Goal: Information Seeking & Learning: Learn about a topic

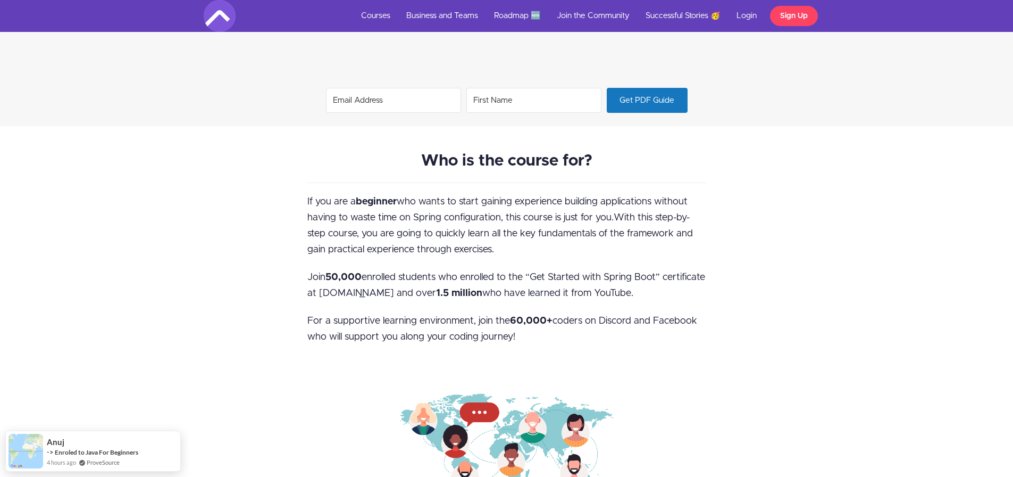
scroll to position [790, 0]
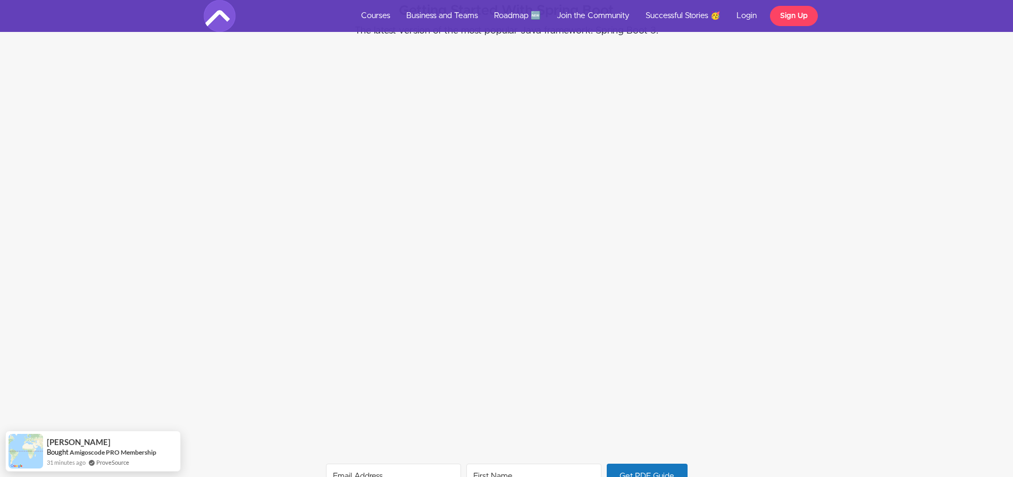
scroll to position [798, 0]
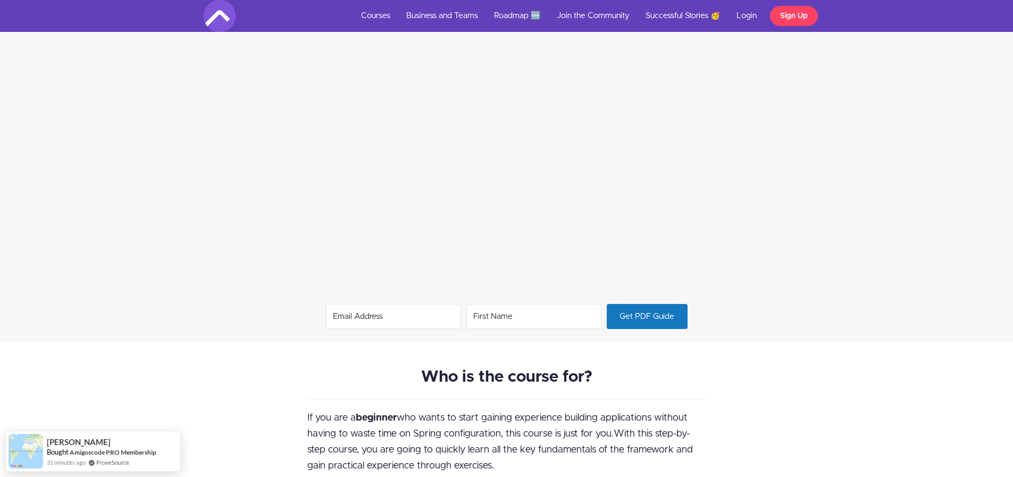
click at [388, 317] on input "Email Address" at bounding box center [393, 316] width 135 height 25
type input "mvieirapi@gmail.com"
type input "Miguel"
click at [634, 323] on span "Get PDF Guide" at bounding box center [647, 316] width 80 height 24
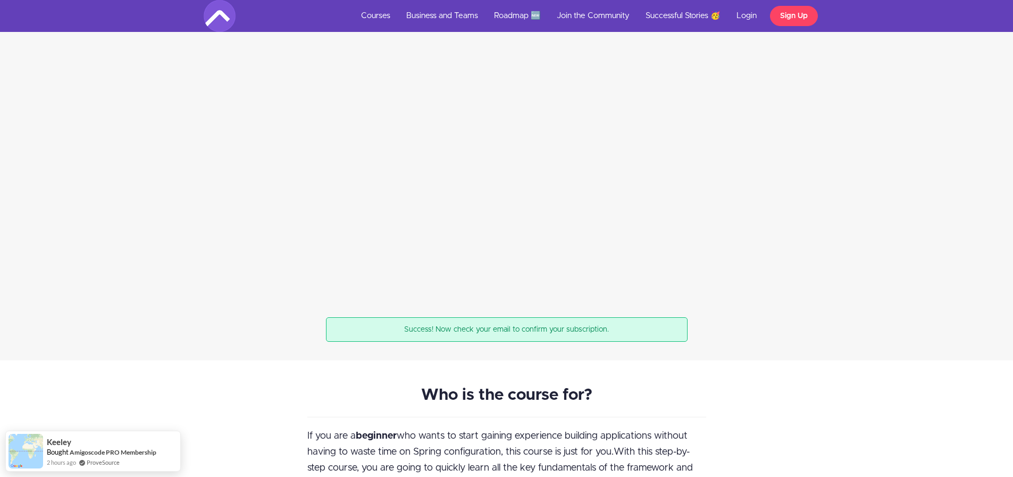
click at [439, 329] on div "Success! Now check your email to confirm your subscription." at bounding box center [507, 329] width 362 height 24
click at [490, 330] on div "Success! Now check your email to confirm your subscription." at bounding box center [507, 329] width 362 height 24
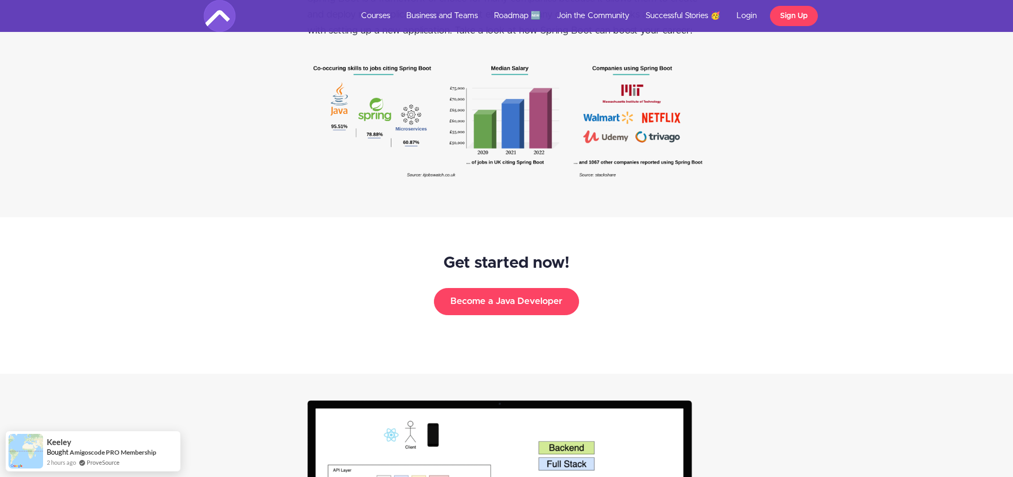
scroll to position [1809, 0]
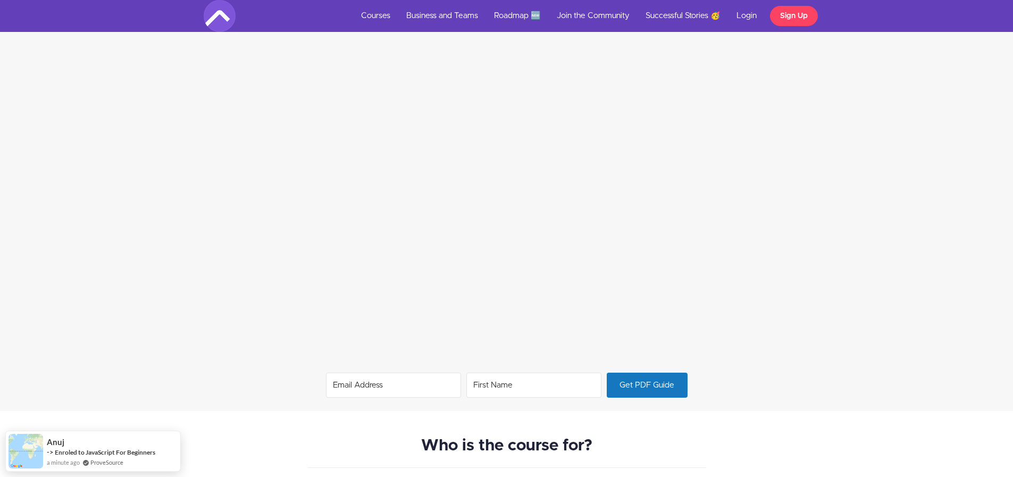
scroll to position [727, 0]
click at [381, 386] on input "Email Address" at bounding box center [393, 387] width 135 height 25
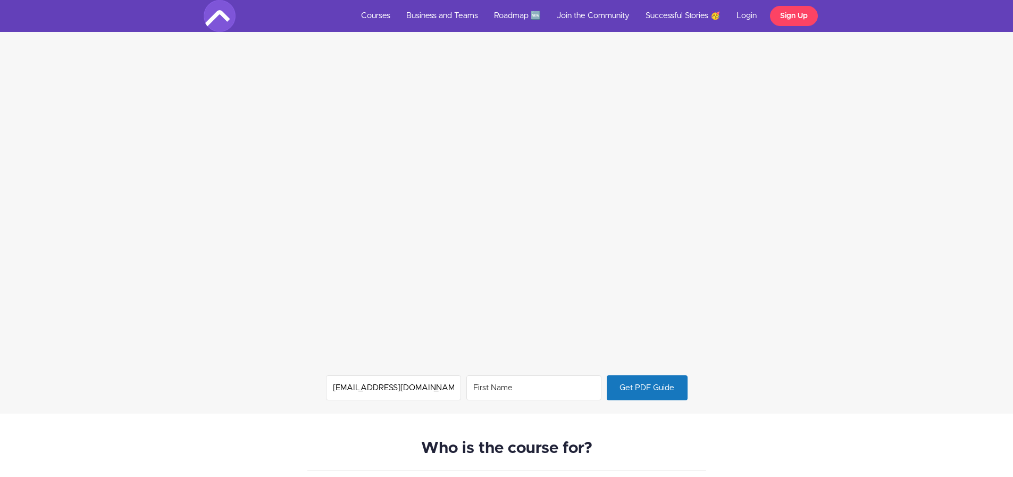
type input "[EMAIL_ADDRESS][DOMAIN_NAME]"
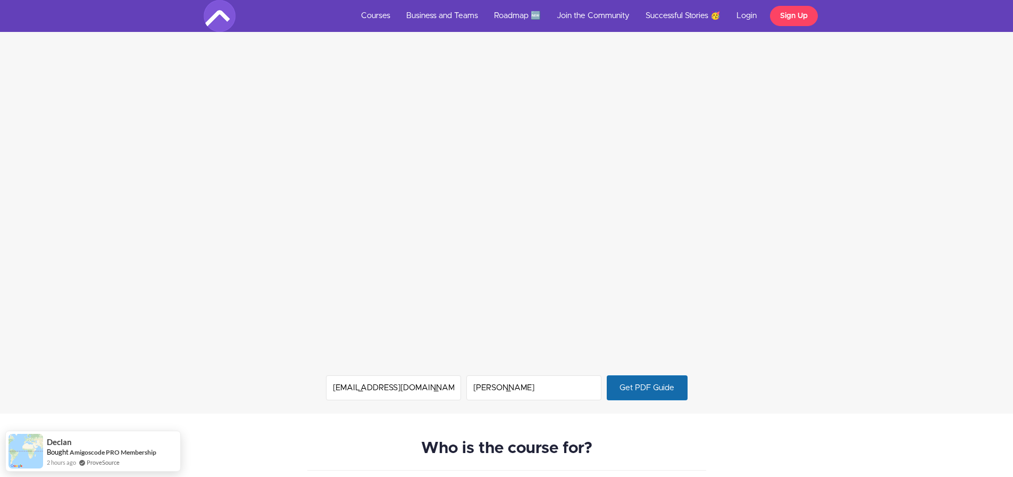
type input "Miguel"
click at [649, 388] on span "Get PDF Guide" at bounding box center [647, 388] width 80 height 24
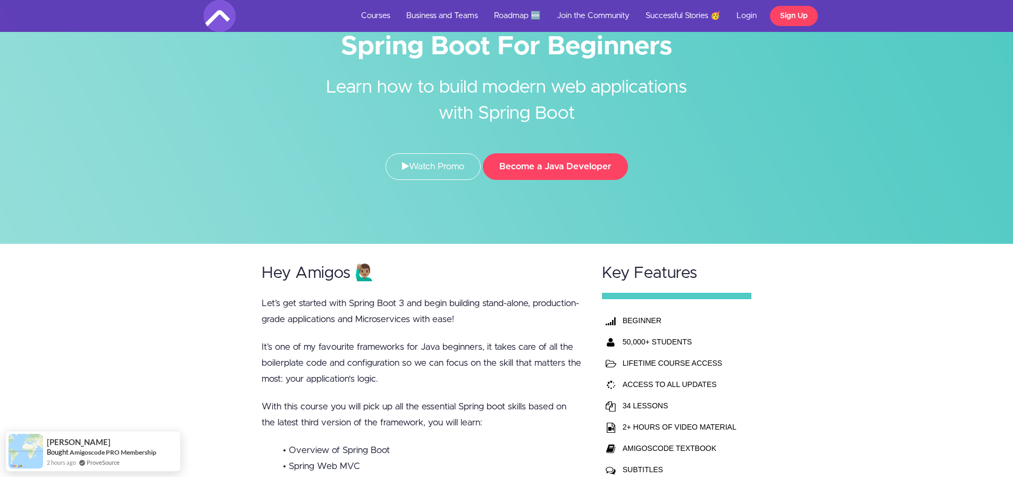
scroll to position [0, 0]
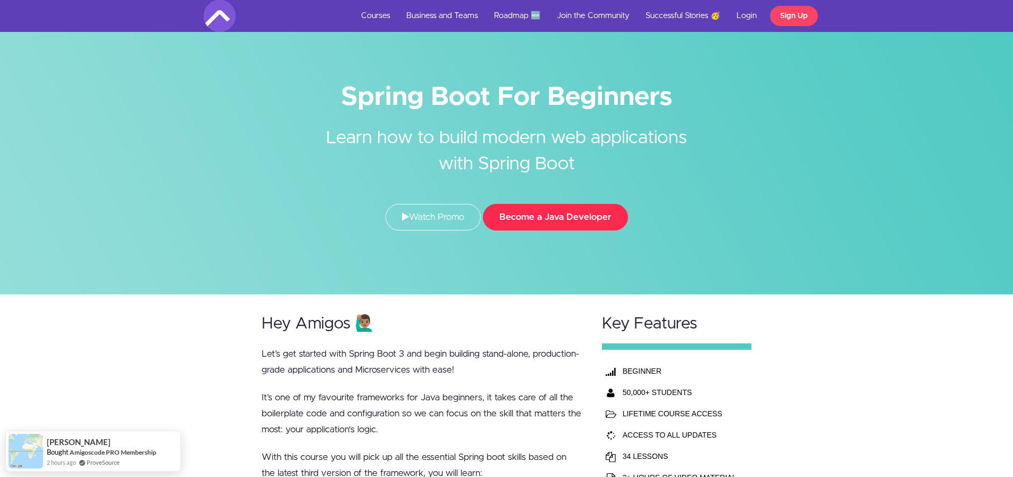
click at [535, 213] on button "Become a Java Developer" at bounding box center [555, 217] width 145 height 27
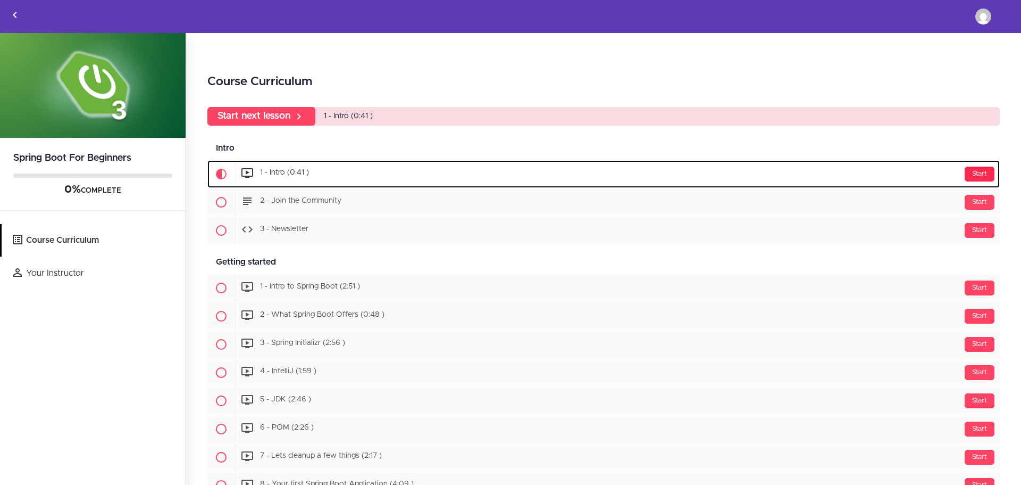
click at [971, 175] on div "Start" at bounding box center [980, 174] width 30 height 15
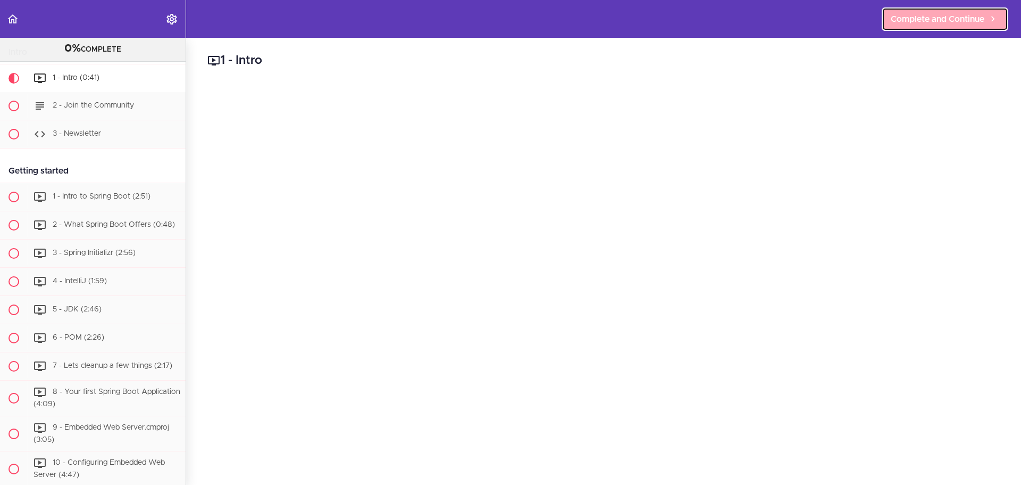
click at [942, 14] on span "Complete and Continue" at bounding box center [938, 19] width 94 height 13
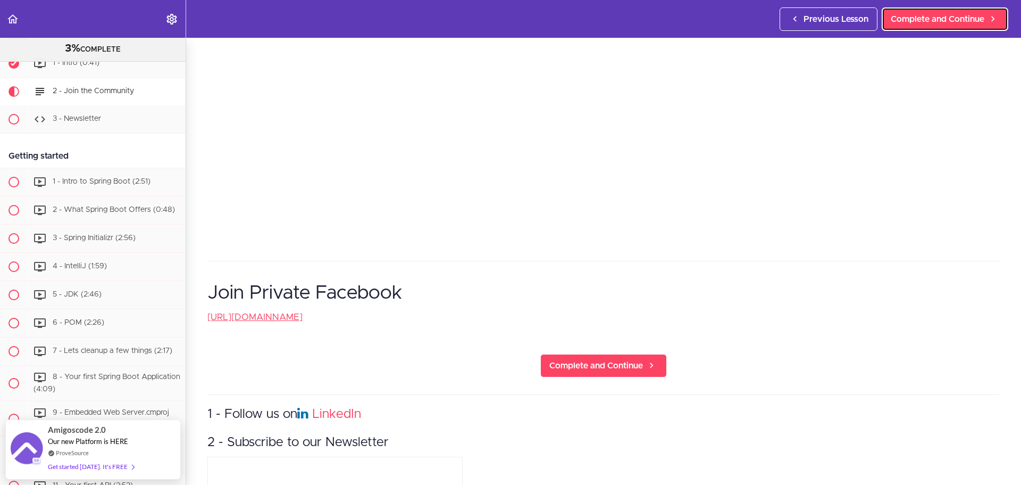
scroll to position [266, 0]
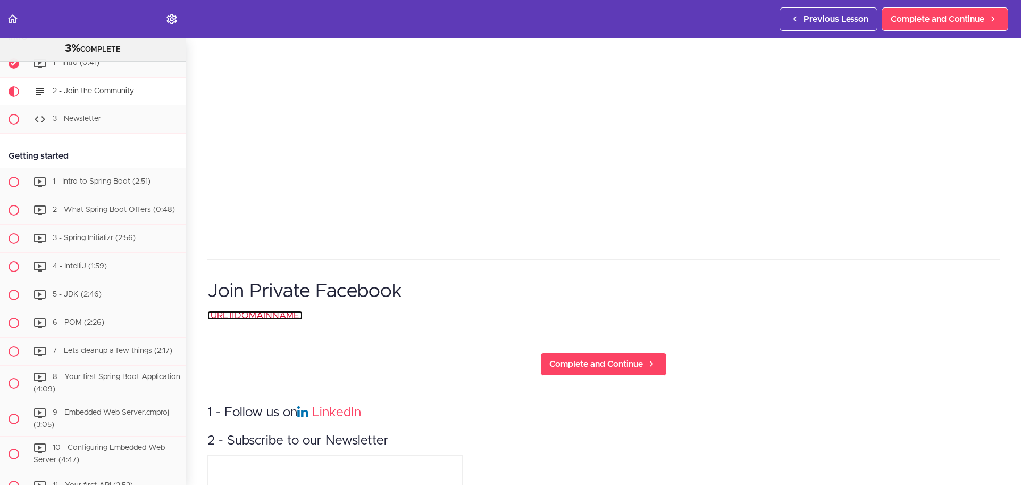
click at [303, 312] on link "[URL][DOMAIN_NAME]" at bounding box center [254, 315] width 95 height 9
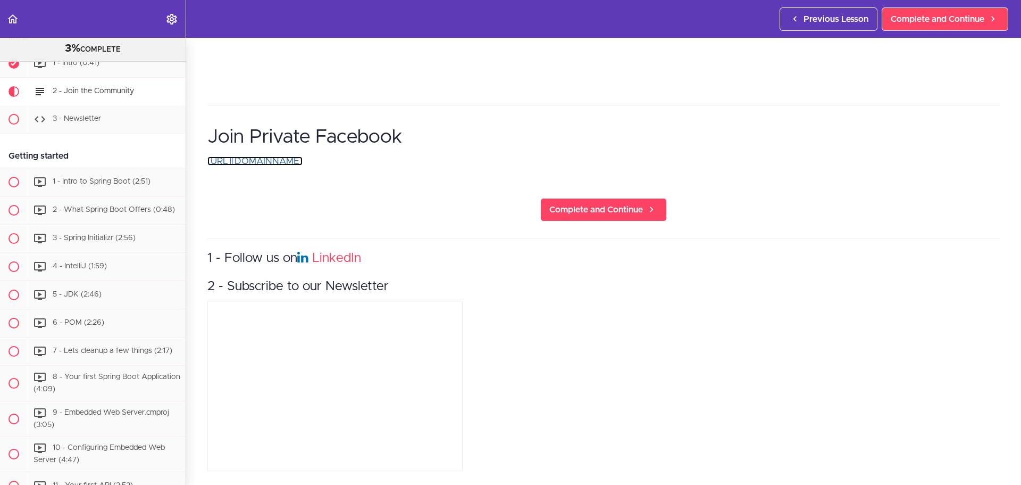
scroll to position [428, 0]
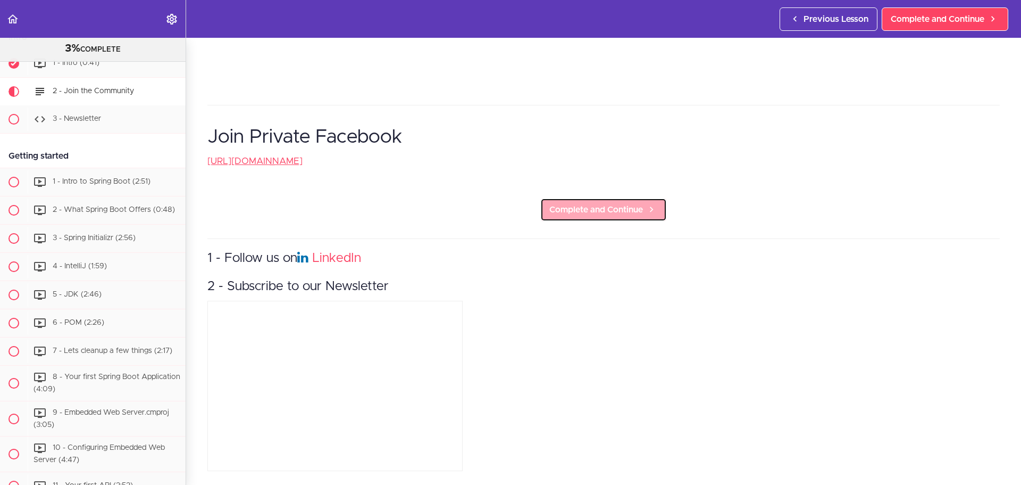
click at [592, 204] on span "Complete and Continue" at bounding box center [597, 209] width 94 height 13
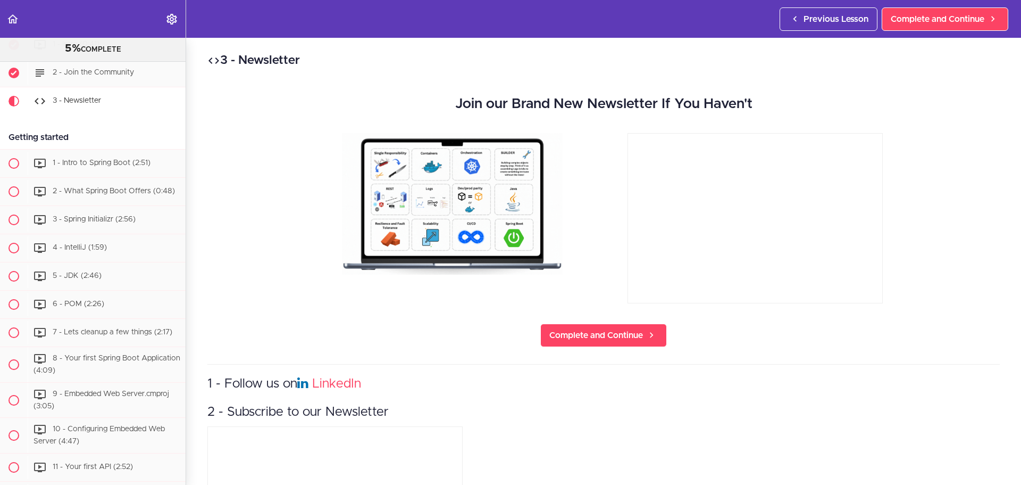
scroll to position [113, 0]
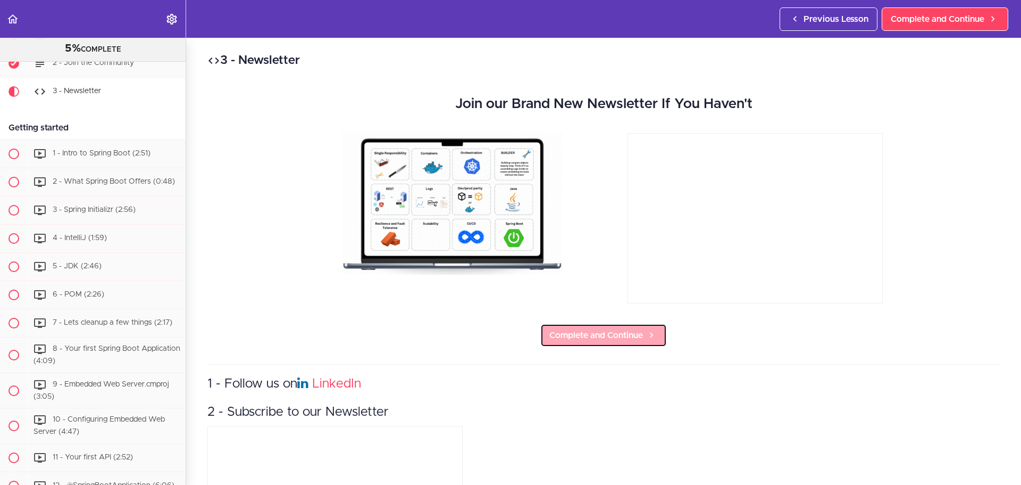
click at [631, 338] on span "Complete and Continue" at bounding box center [597, 335] width 94 height 13
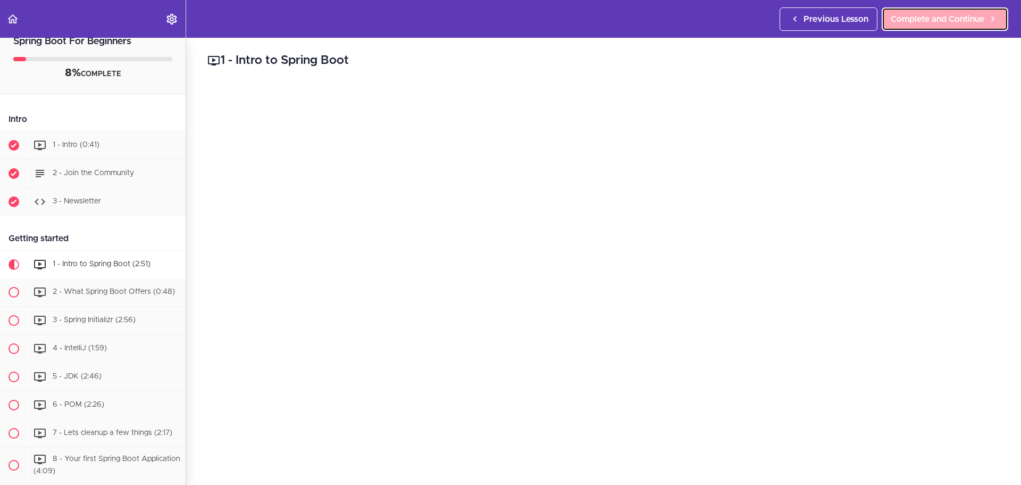
click at [949, 19] on span "Complete and Continue" at bounding box center [938, 19] width 94 height 13
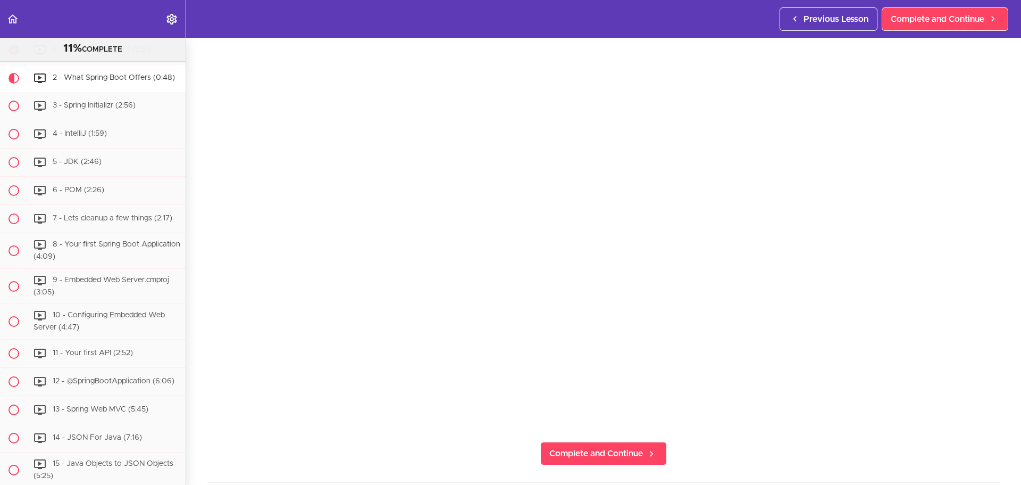
scroll to position [160, 0]
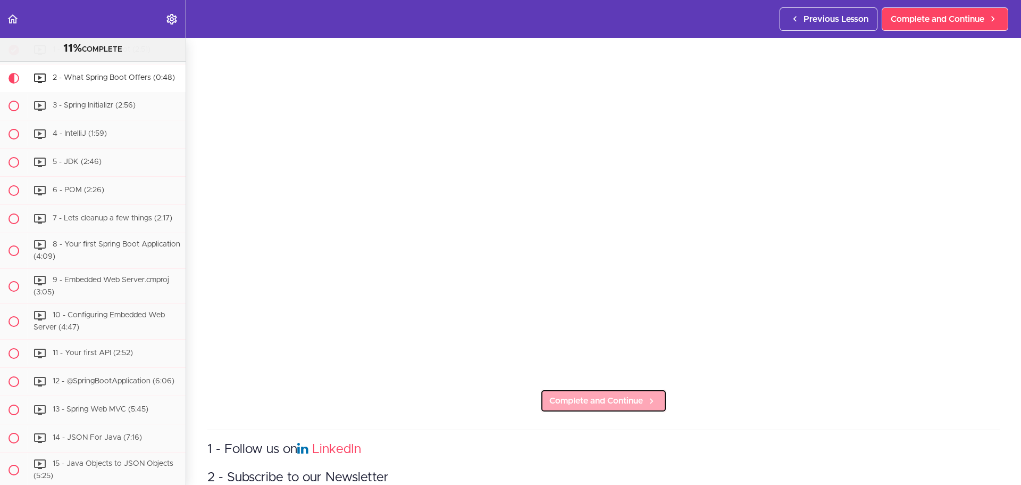
click at [601, 394] on span "Complete and Continue" at bounding box center [597, 400] width 94 height 13
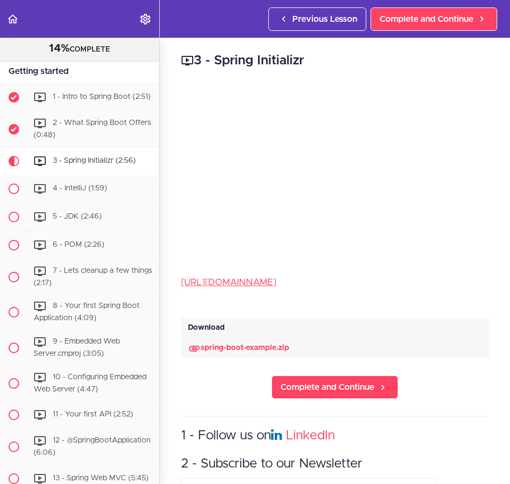
scroll to position [80, 0]
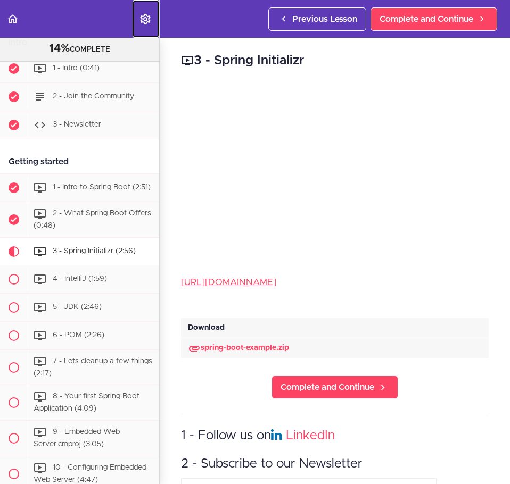
click at [144, 17] on icon "Settings Menu" at bounding box center [145, 19] width 13 height 13
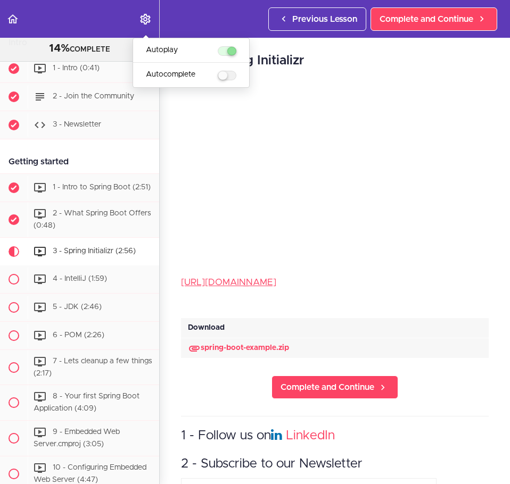
click at [177, 170] on div "3 - Spring Initializr https://start.spring.io/ Download spring-boot-example.zip…" at bounding box center [335, 261] width 350 height 446
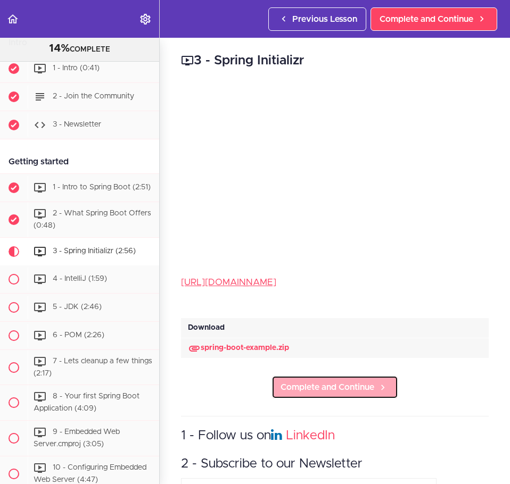
click at [351, 381] on span "Complete and Continue" at bounding box center [327, 387] width 94 height 13
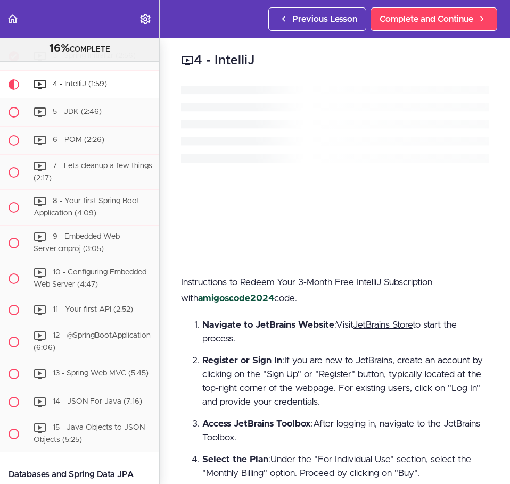
scroll to position [276, 0]
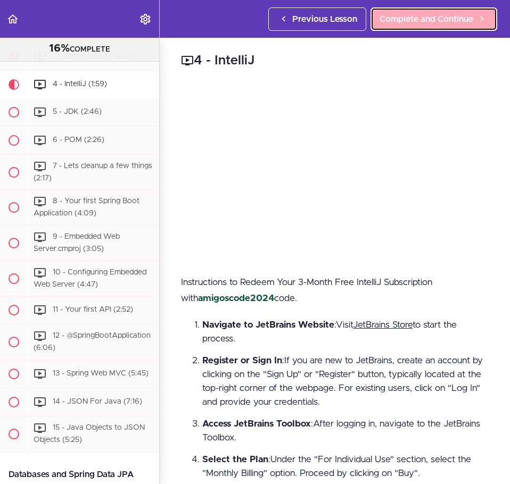
click at [423, 19] on span "Complete and Continue" at bounding box center [426, 19] width 94 height 13
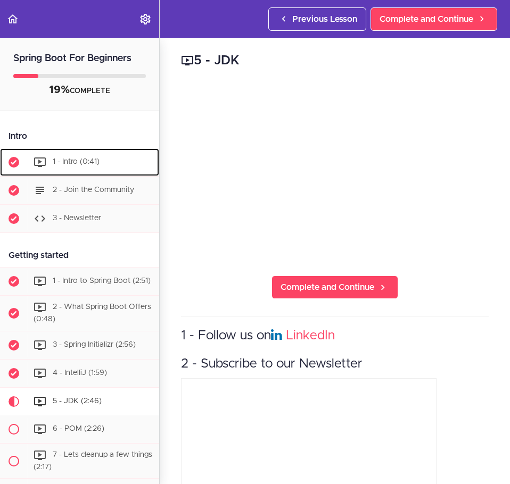
click at [73, 162] on span "1 - Intro (0:41)" at bounding box center [76, 161] width 47 height 7
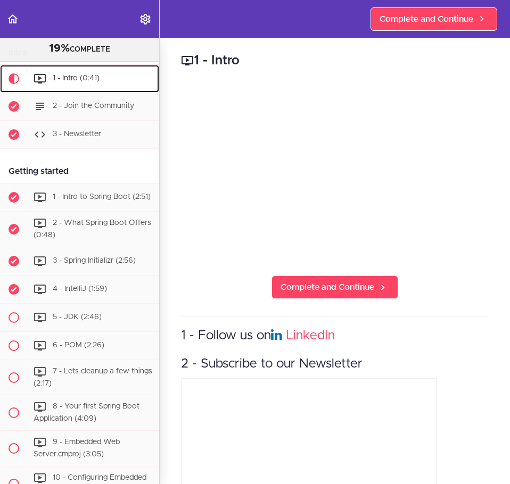
scroll to position [71, 0]
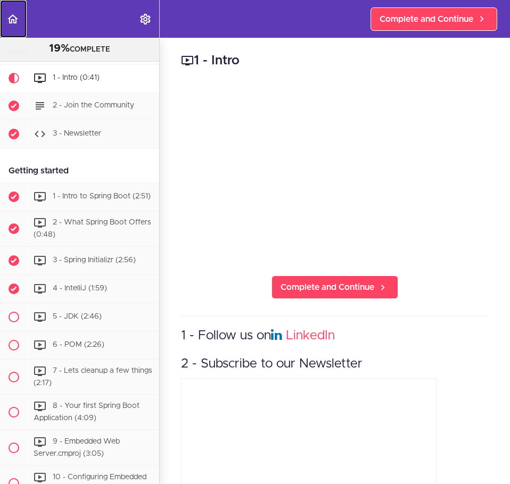
click at [16, 20] on use "Back to course curriculum" at bounding box center [12, 18] width 11 height 9
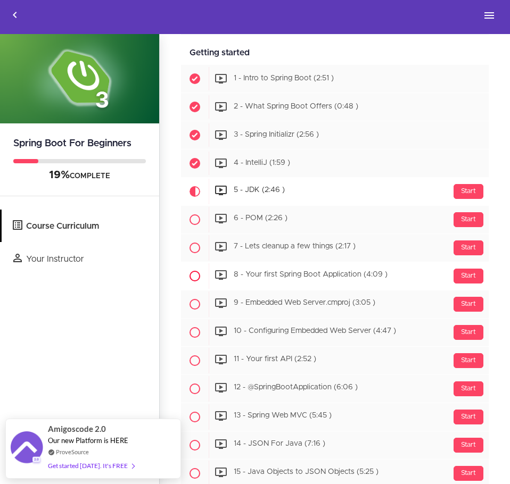
scroll to position [213, 0]
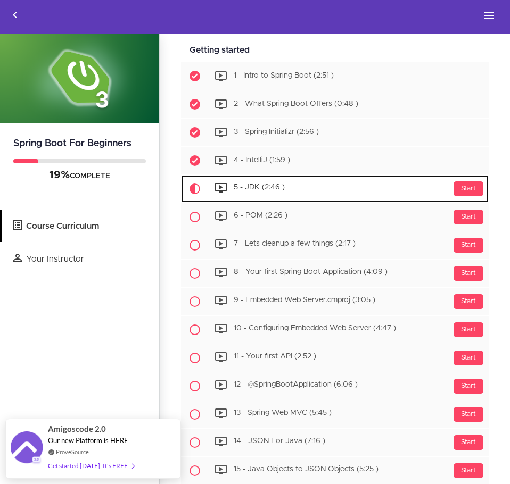
click at [379, 189] on div "Start 5 - JDK (2:46 )" at bounding box center [349, 189] width 280 height 26
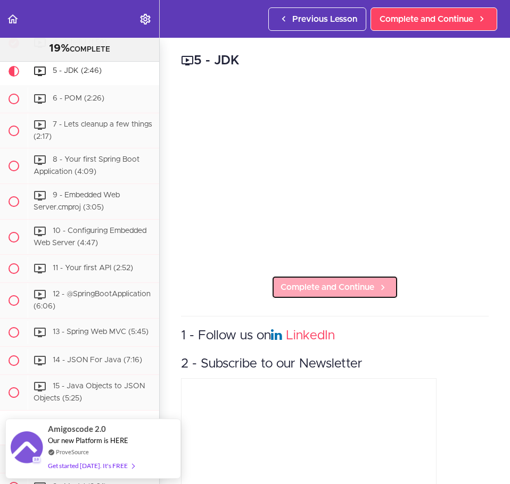
click at [339, 281] on span "Complete and Continue" at bounding box center [327, 287] width 94 height 13
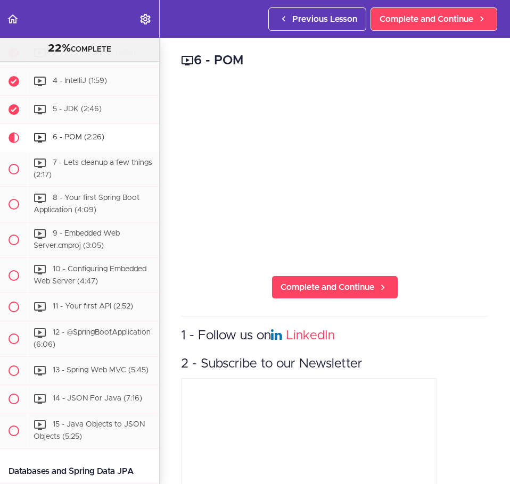
scroll to position [332, 0]
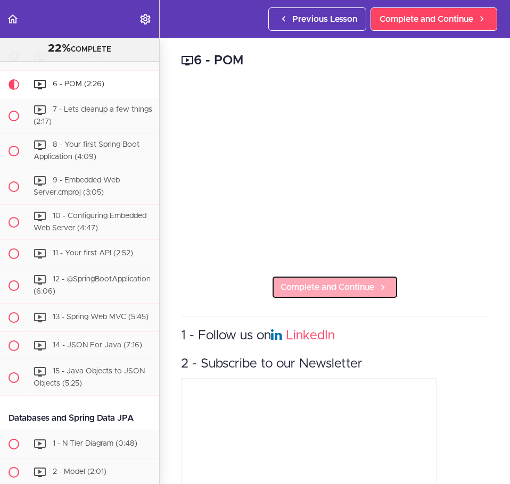
click at [358, 282] on span "Complete and Continue" at bounding box center [327, 287] width 94 height 13
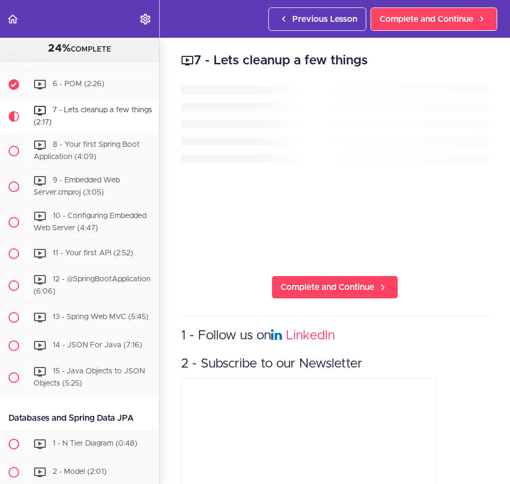
scroll to position [360, 0]
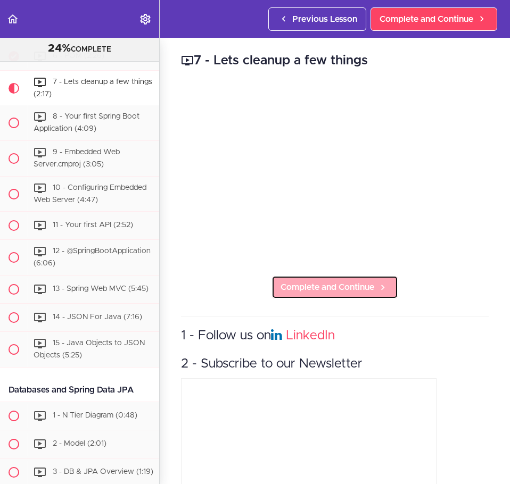
click at [343, 287] on span "Complete and Continue" at bounding box center [327, 287] width 94 height 13
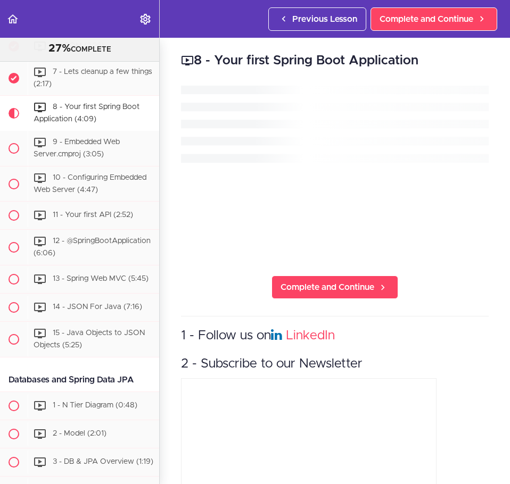
scroll to position [396, 0]
